Goal: Task Accomplishment & Management: Manage account settings

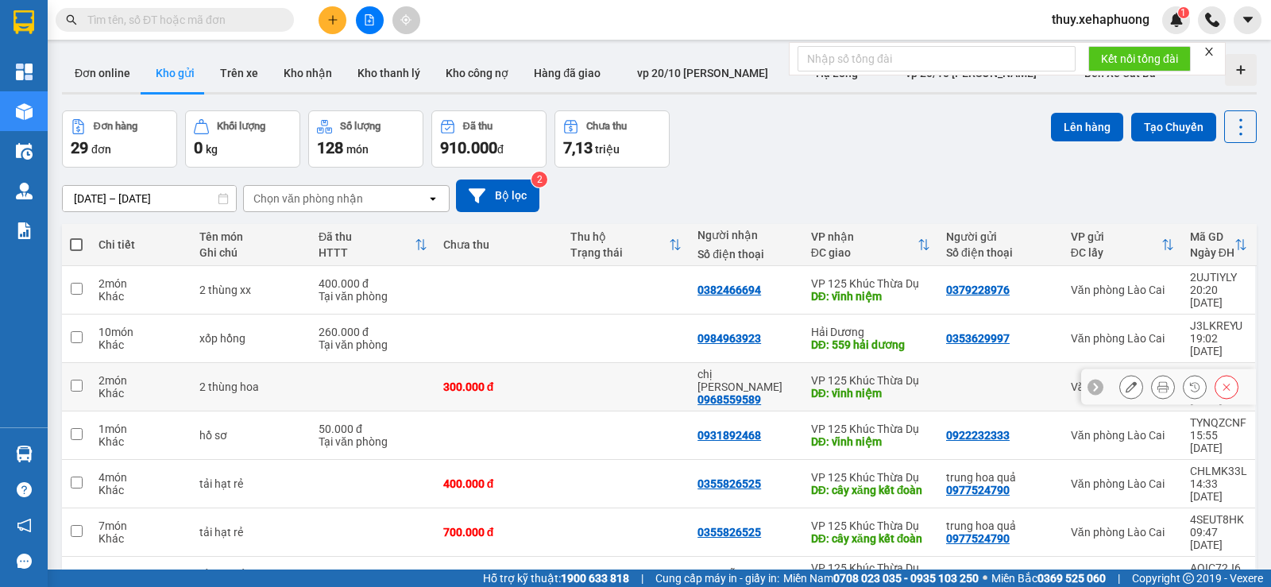
click at [855, 374] on div "VP 125 Khúc Thừa Dụ" at bounding box center [870, 380] width 119 height 13
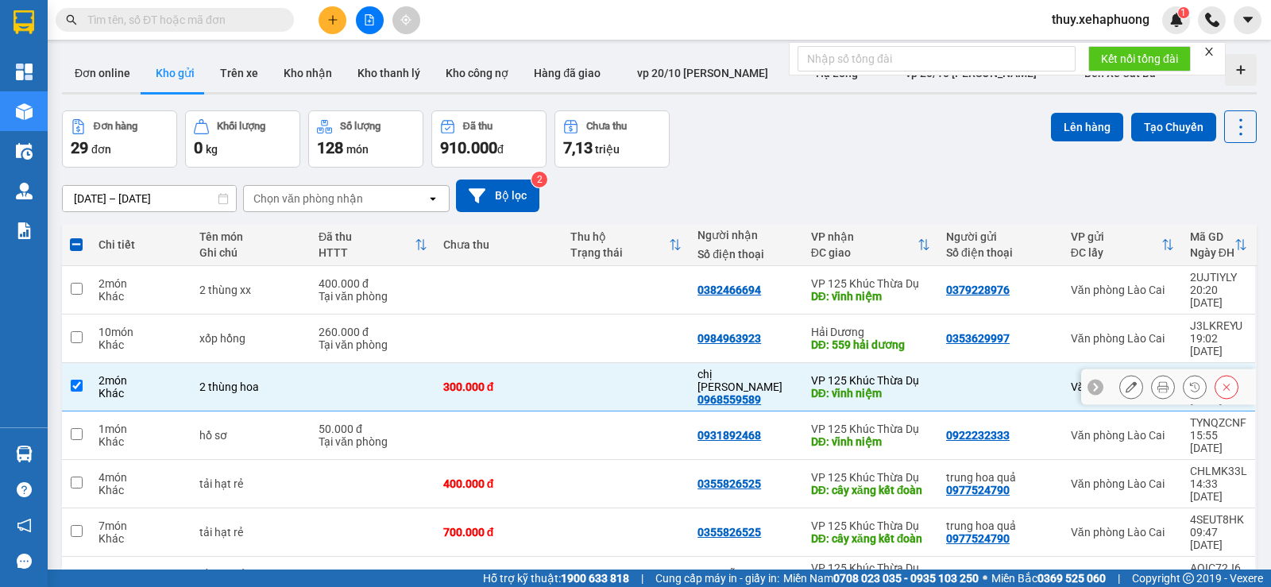
click at [158, 374] on div "2 món" at bounding box center [140, 380] width 85 height 13
checkbox input "false"
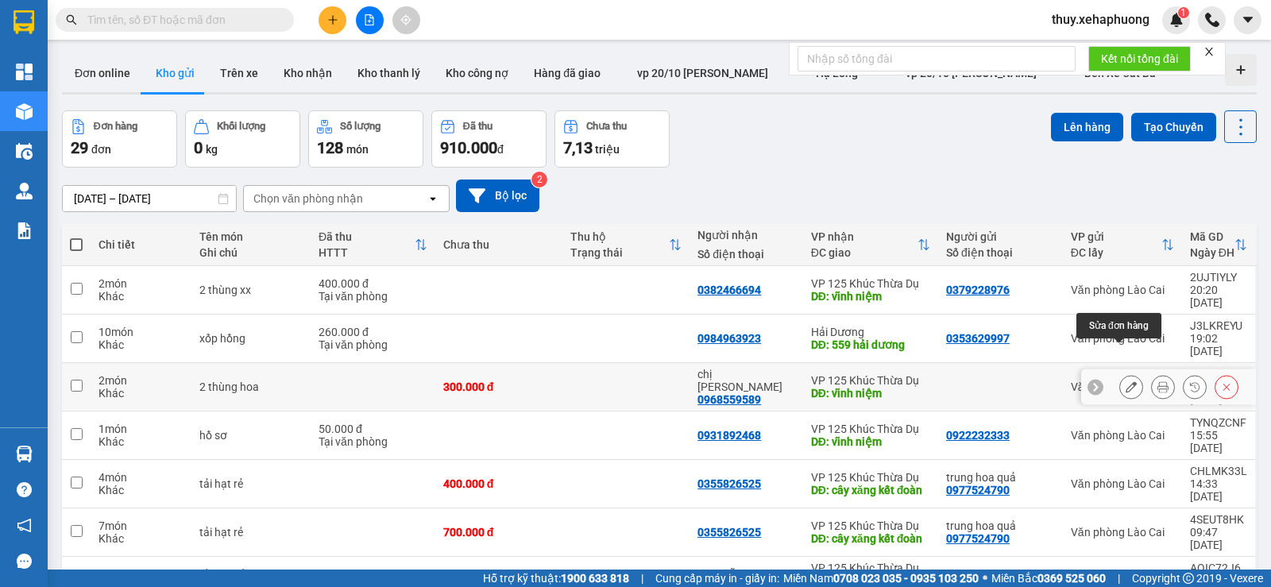
click at [1120, 373] on button at bounding box center [1131, 387] width 22 height 28
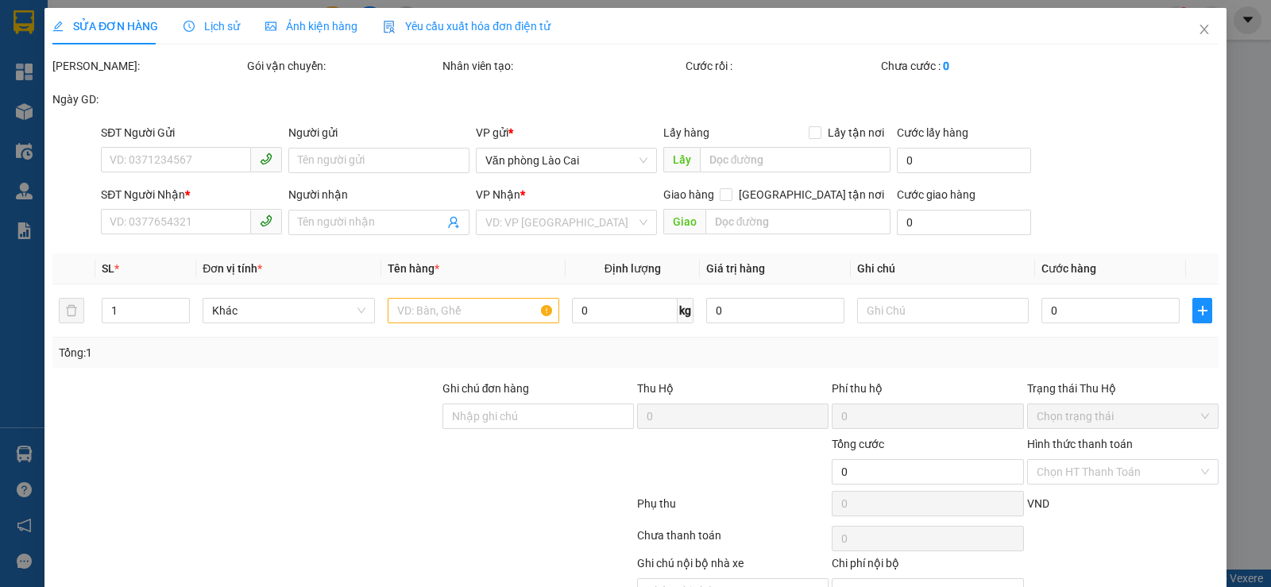
type input "0968559589"
type input "chị [PERSON_NAME]"
type input "vĩnh niệm"
type input "300.000"
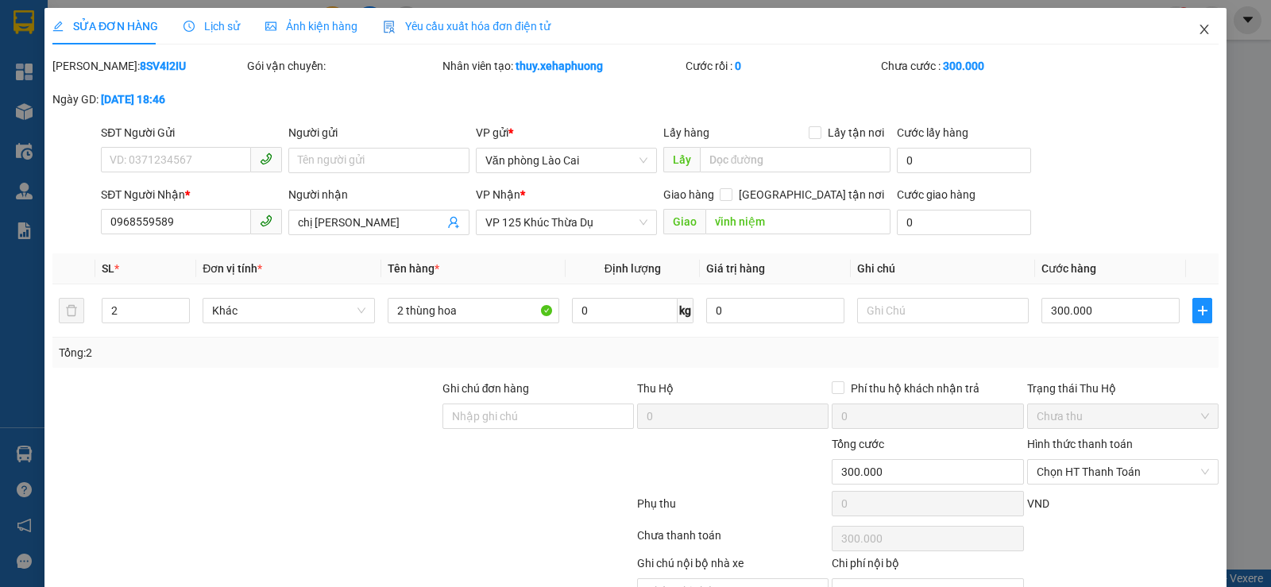
click at [1198, 30] on icon "close" at bounding box center [1204, 29] width 13 height 13
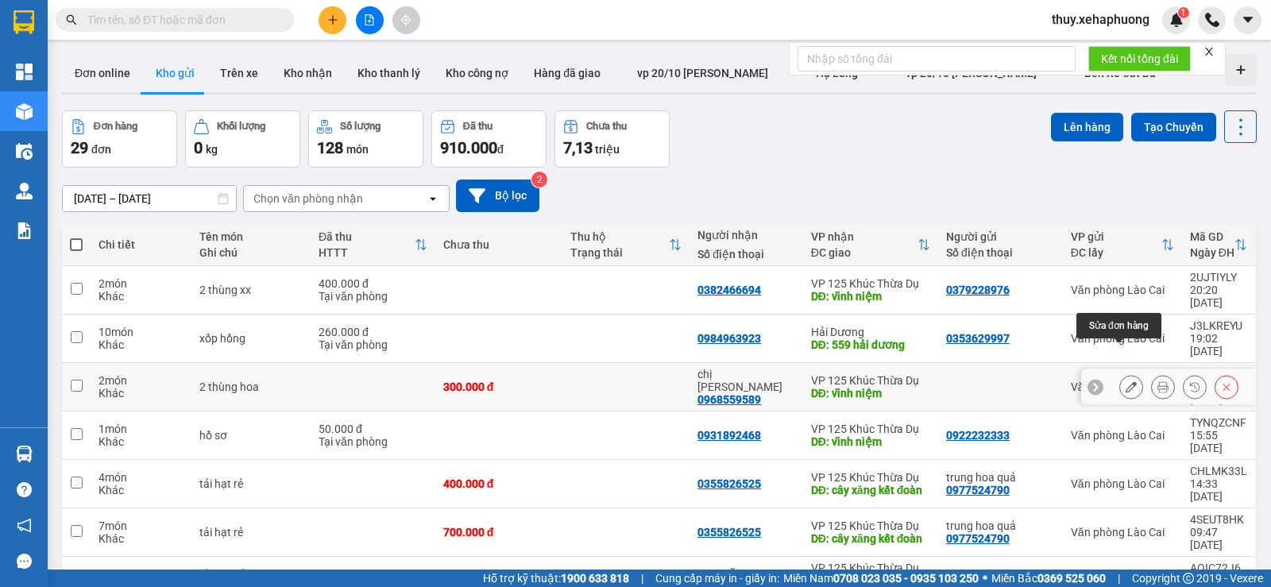
click at [1125, 381] on icon at bounding box center [1130, 386] width 11 height 11
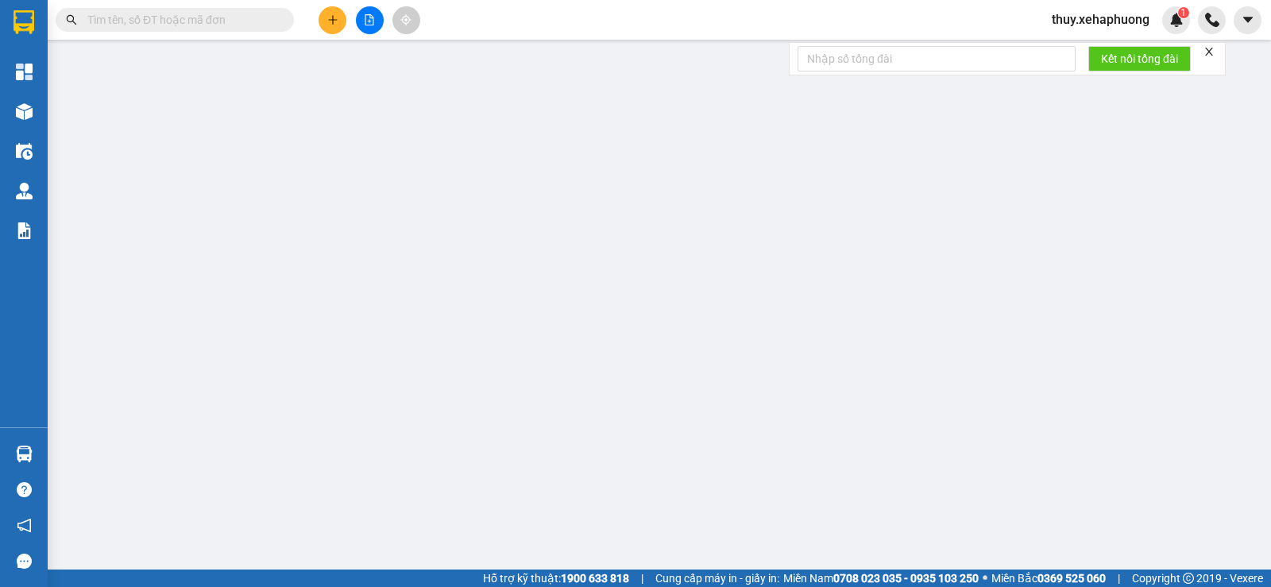
type input "0968559589"
type input "chị [PERSON_NAME]"
type input "vĩnh niệm"
type input "300.000"
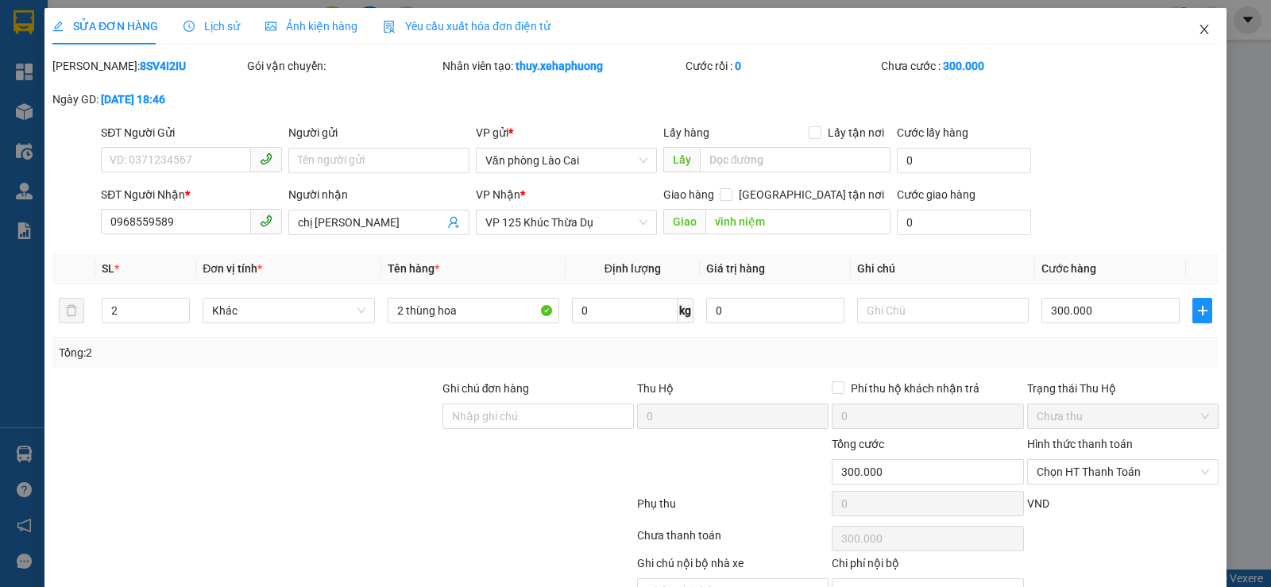
click at [1199, 29] on icon "close" at bounding box center [1203, 30] width 9 height 10
